Goal: Navigation & Orientation: Go to known website

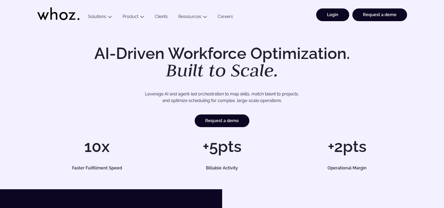
click at [332, 13] on link "Login" at bounding box center [332, 14] width 33 height 13
